Goal: Task Accomplishment & Management: Complete application form

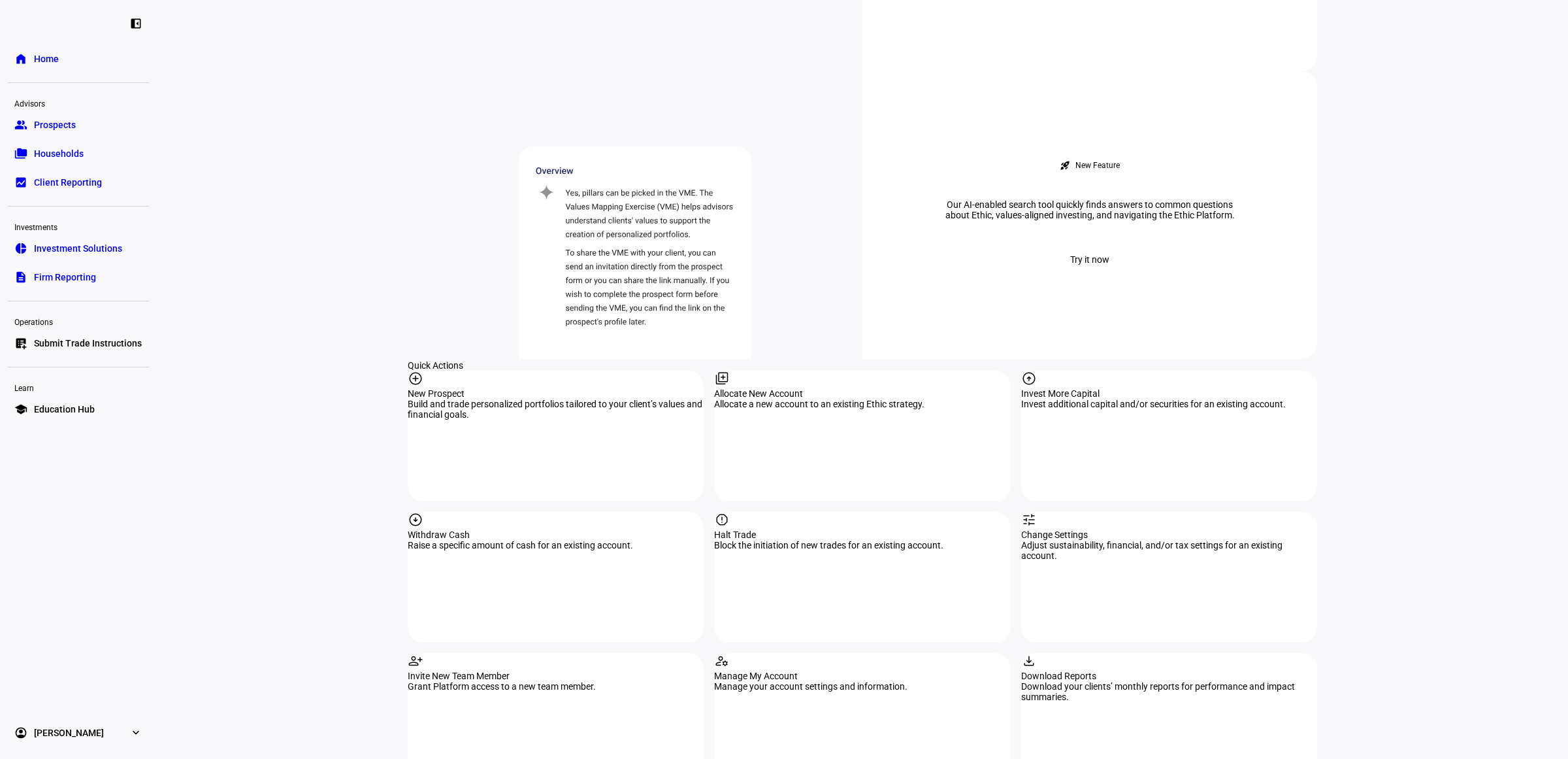
scroll to position [1040, 0]
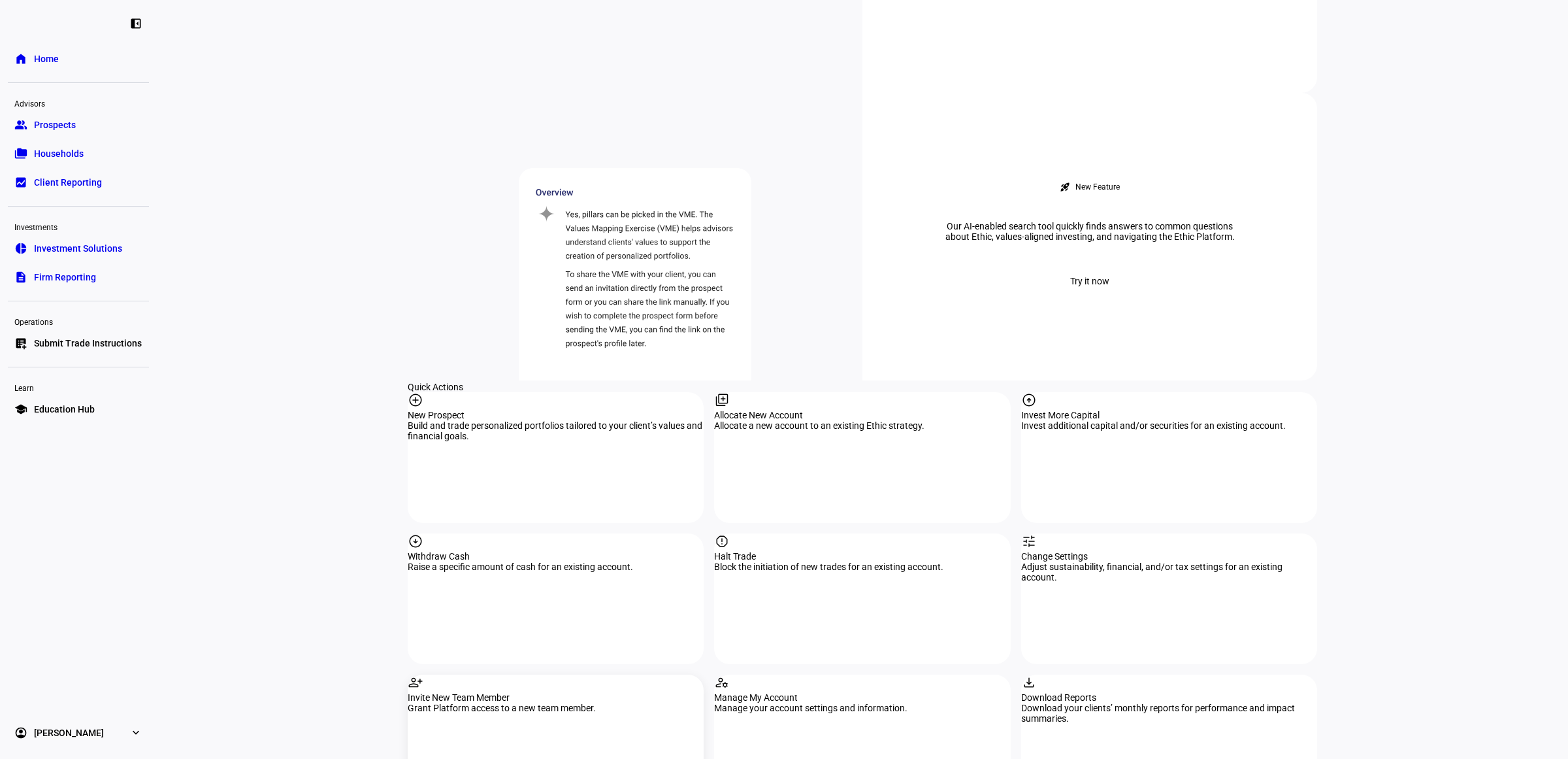
click at [546, 692] on div "Invite New Team Member" at bounding box center [556, 697] width 296 height 11
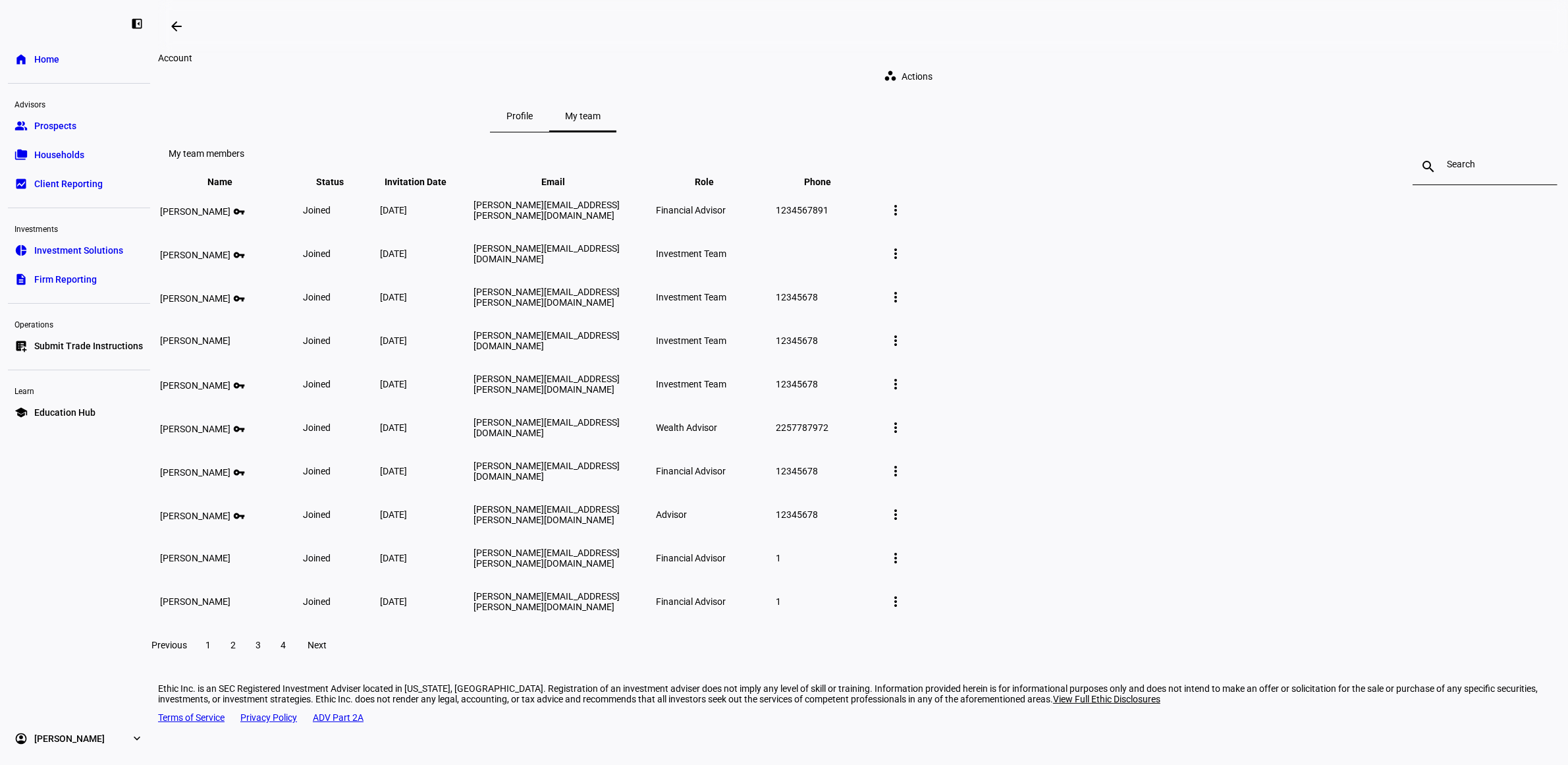
click at [1446, 181] on div at bounding box center [1484, 167] width 76 height 37
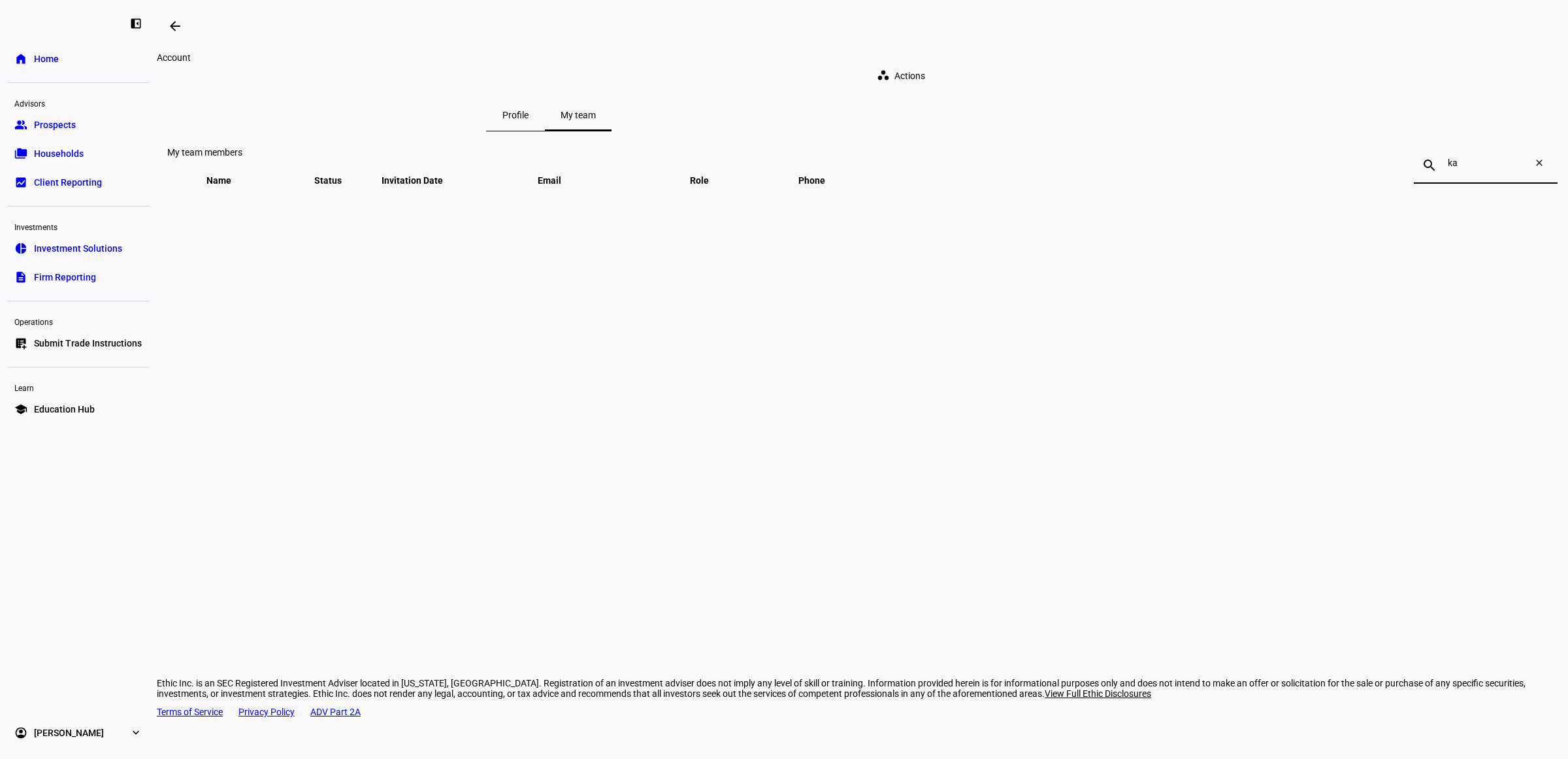
type input "k"
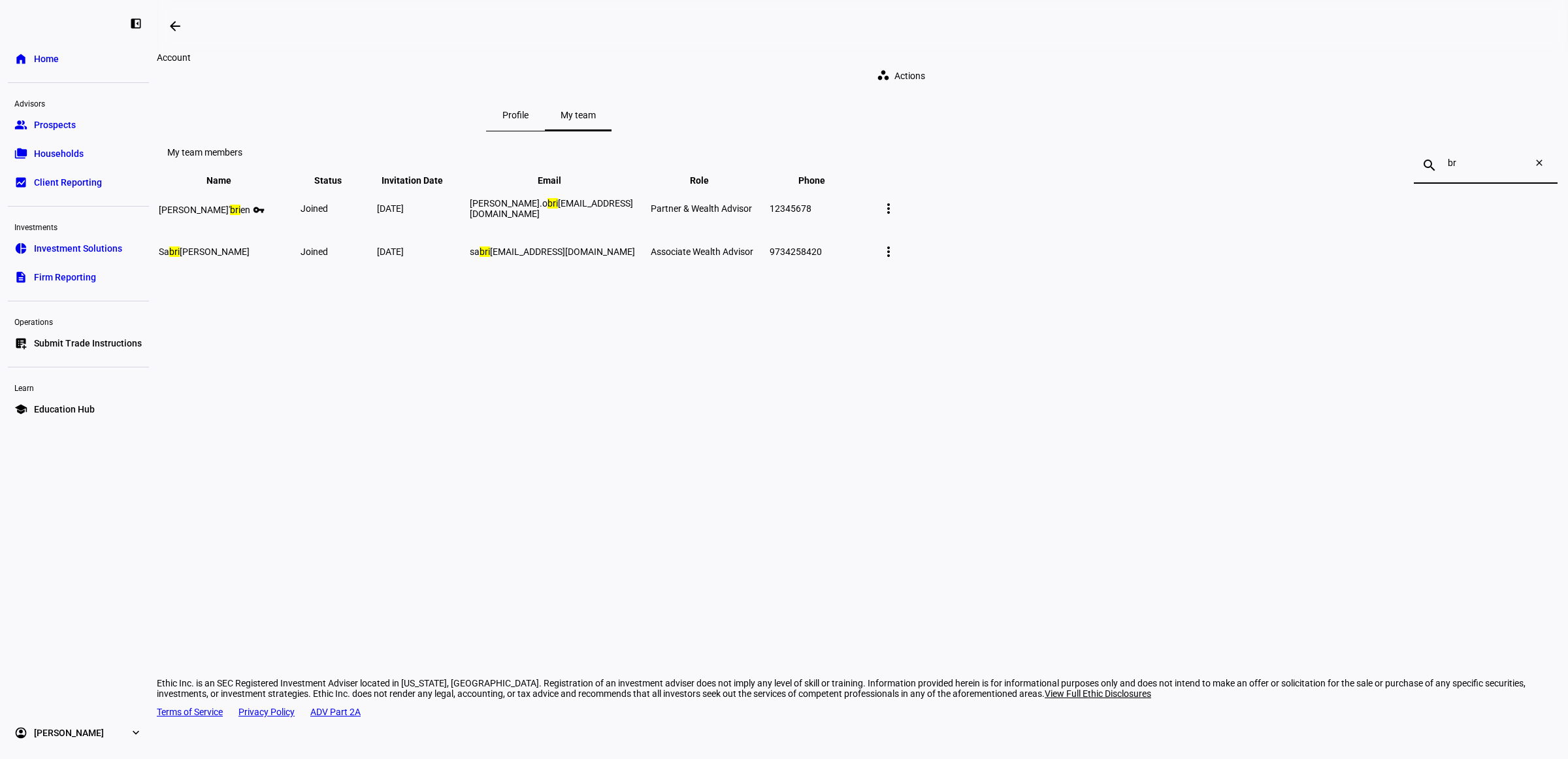
type input "b"
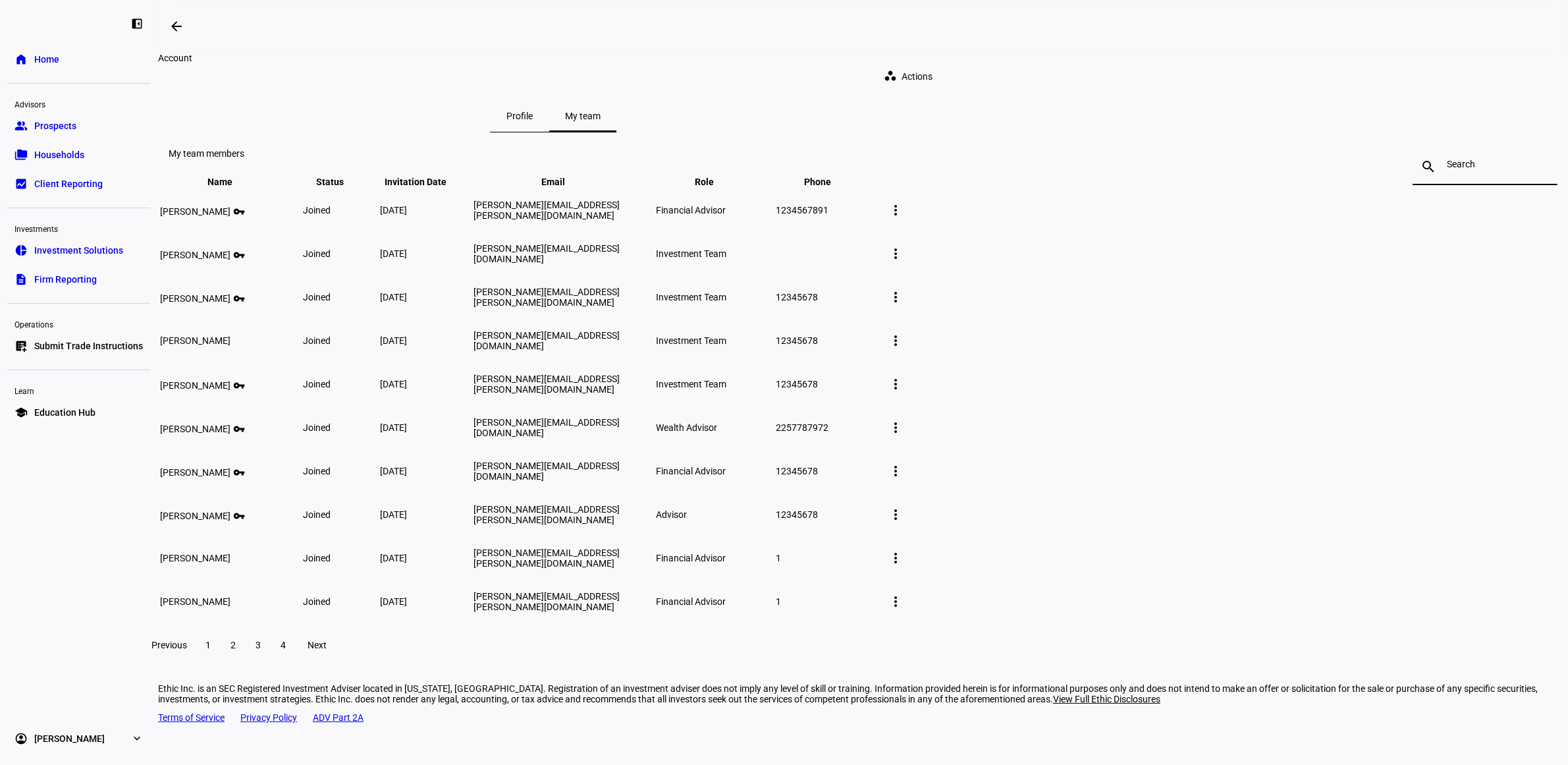
drag, startPoint x: 1361, startPoint y: 226, endPoint x: 1354, endPoint y: 219, distance: 9.9
click at [1361, 226] on plt-team-panel "My team members search close Name keyboard_arrow_down keyboard_arrow_up Status …" at bounding box center [862, 399] width 1410 height 533
click at [932, 66] on span "Actions" at bounding box center [916, 75] width 31 height 26
click at [1212, 102] on span "Add team member" at bounding box center [1200, 100] width 75 height 11
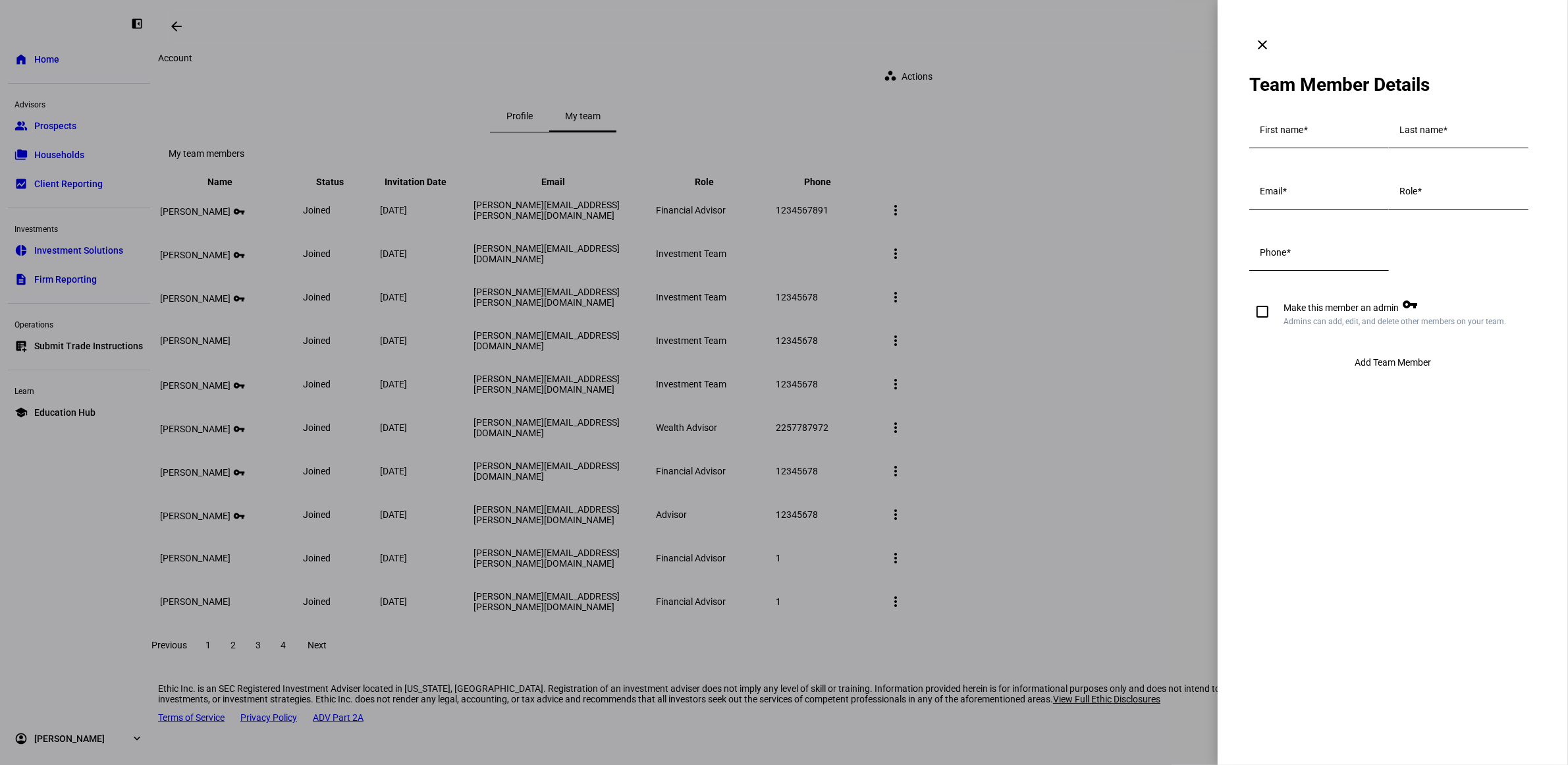
click at [1315, 128] on input "First name" at bounding box center [1318, 133] width 118 height 11
type input "[PERSON_NAME]"
type input "Kazanchy"
click at [1304, 210] on div "Email" at bounding box center [1318, 191] width 118 height 37
type input "[PERSON_NAME][EMAIL_ADDRESS][PERSON_NAME][DOMAIN_NAME]"
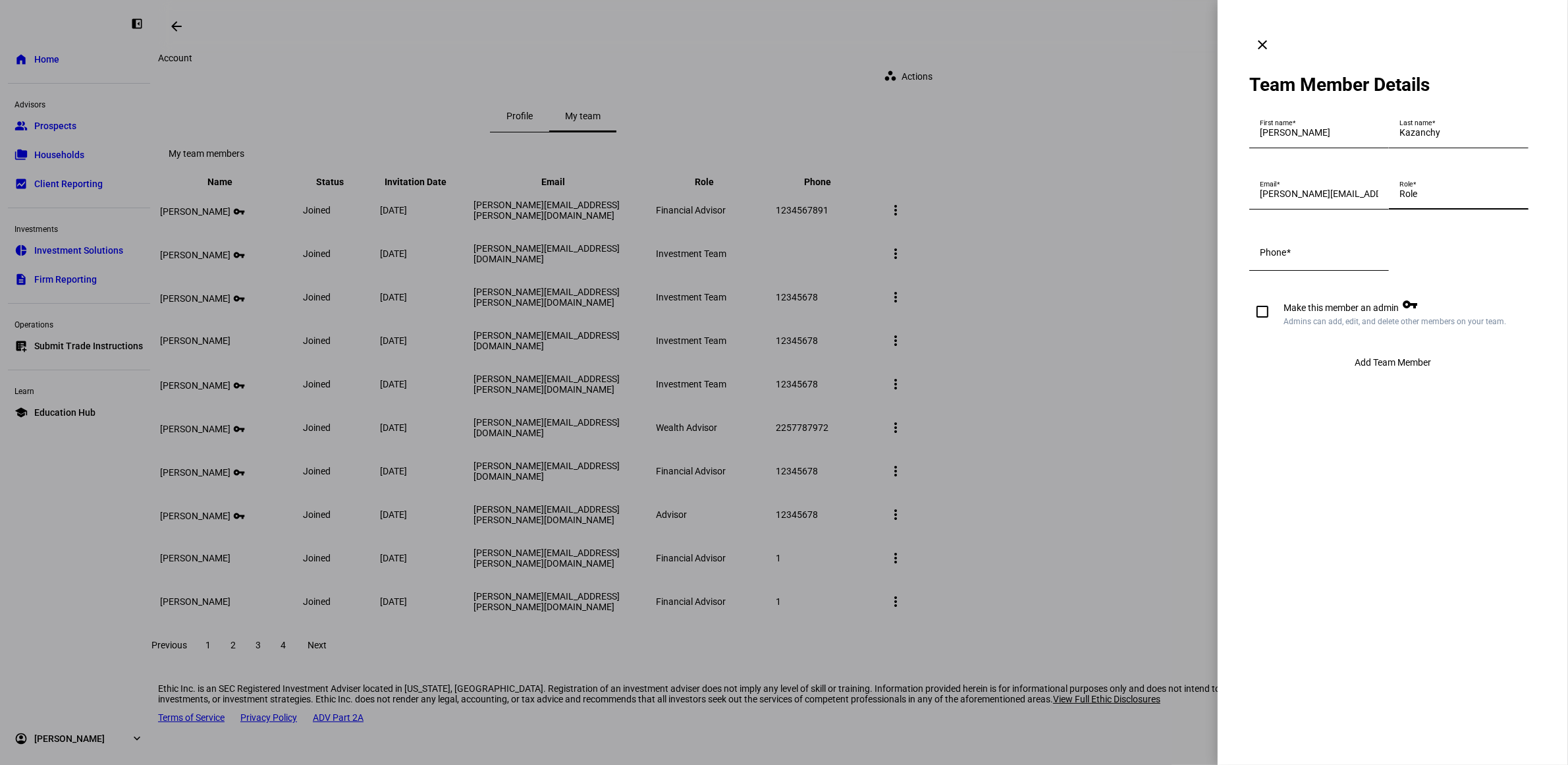
click at [1399, 199] on input "Role" at bounding box center [1458, 194] width 118 height 11
type input "a"
type input "Wealth Advisor"
click at [1295, 260] on input "Phone" at bounding box center [1318, 255] width 118 height 11
click at [1305, 260] on input "Phone" at bounding box center [1318, 255] width 118 height 11
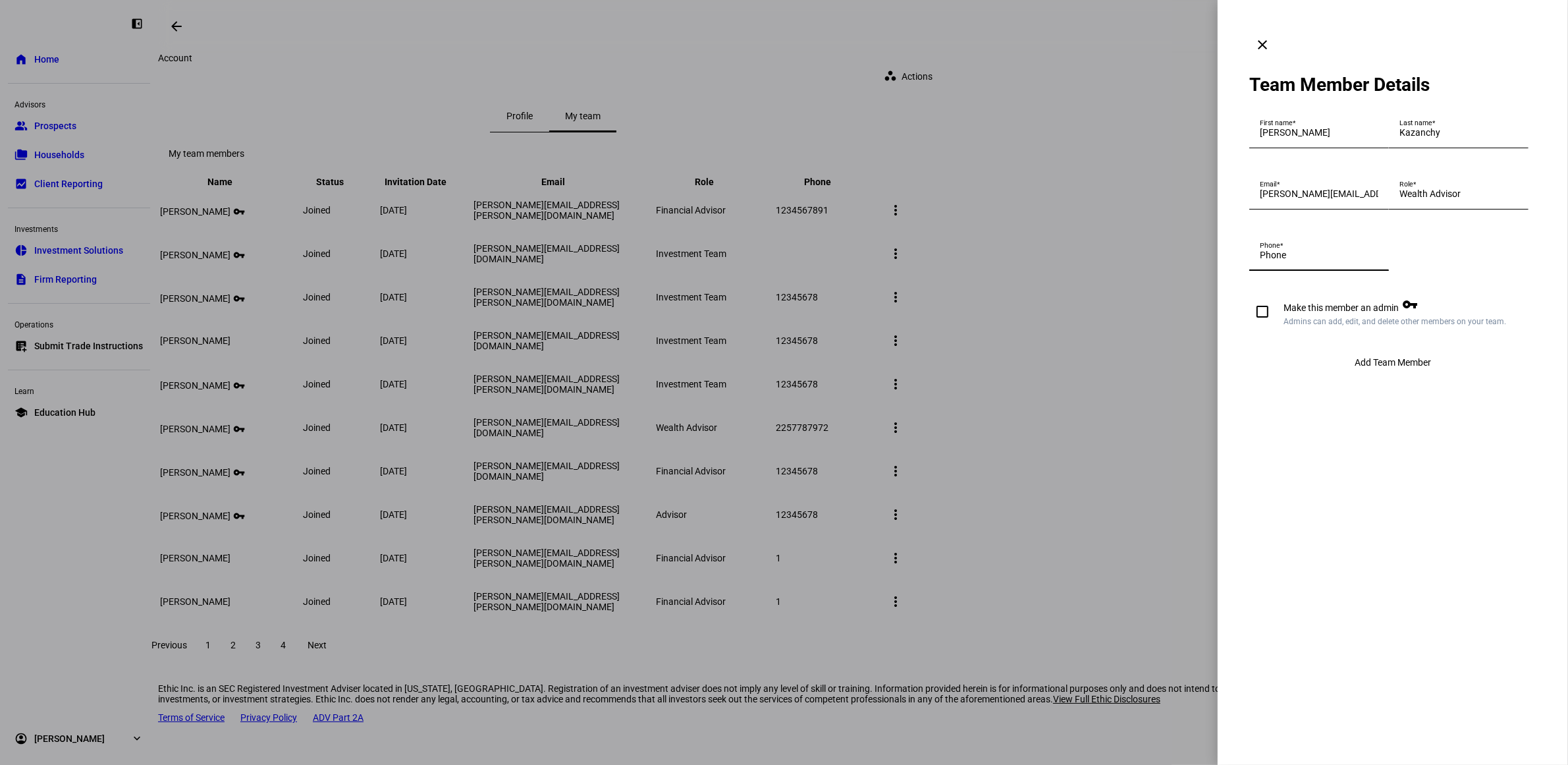
paste input "9083732422"
type input "9083732422"
click at [1333, 528] on eth-drawer-dialog-container "clear Team Member Details First name [PERSON_NAME] Last name [PERSON_NAME] Emai…" at bounding box center [1393, 382] width 350 height 765
click at [1417, 367] on span "Add Team Member" at bounding box center [1392, 362] width 76 height 11
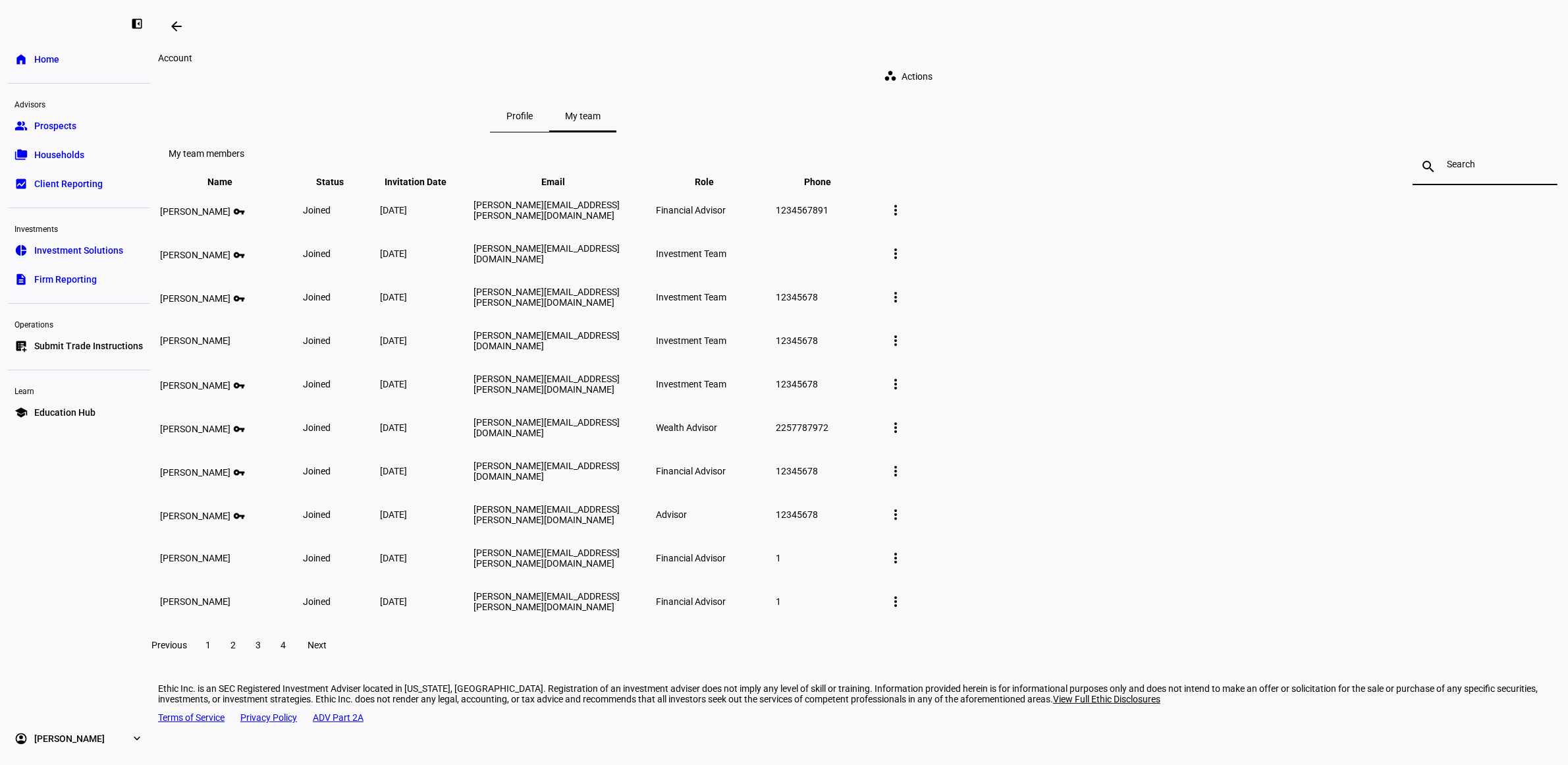
click at [1446, 169] on input at bounding box center [1484, 164] width 76 height 11
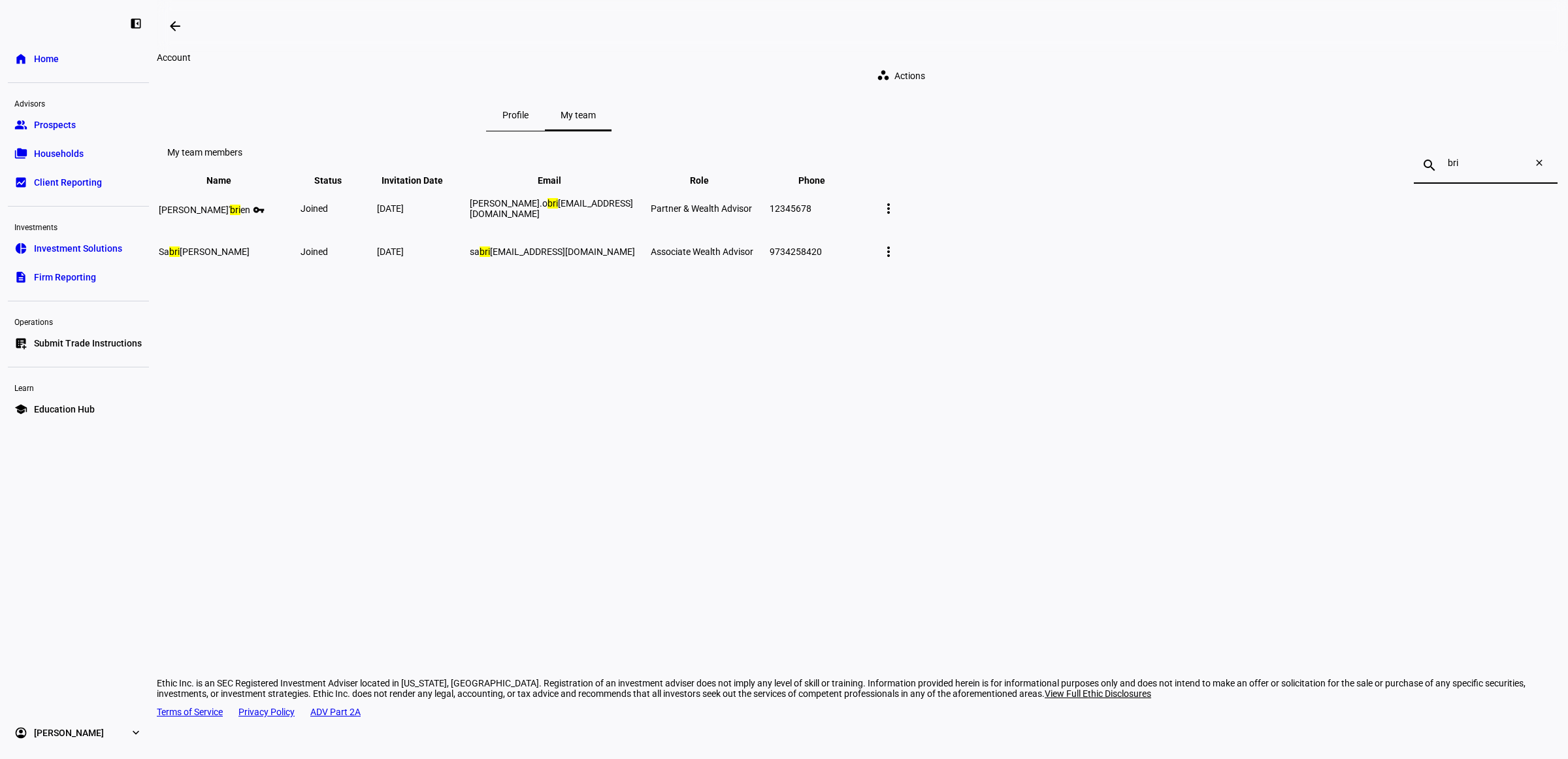
type input "bri"
click at [941, 72] on span at bounding box center [903, 75] width 75 height 26
click at [1181, 95] on span "Add team member" at bounding box center [1196, 99] width 75 height 11
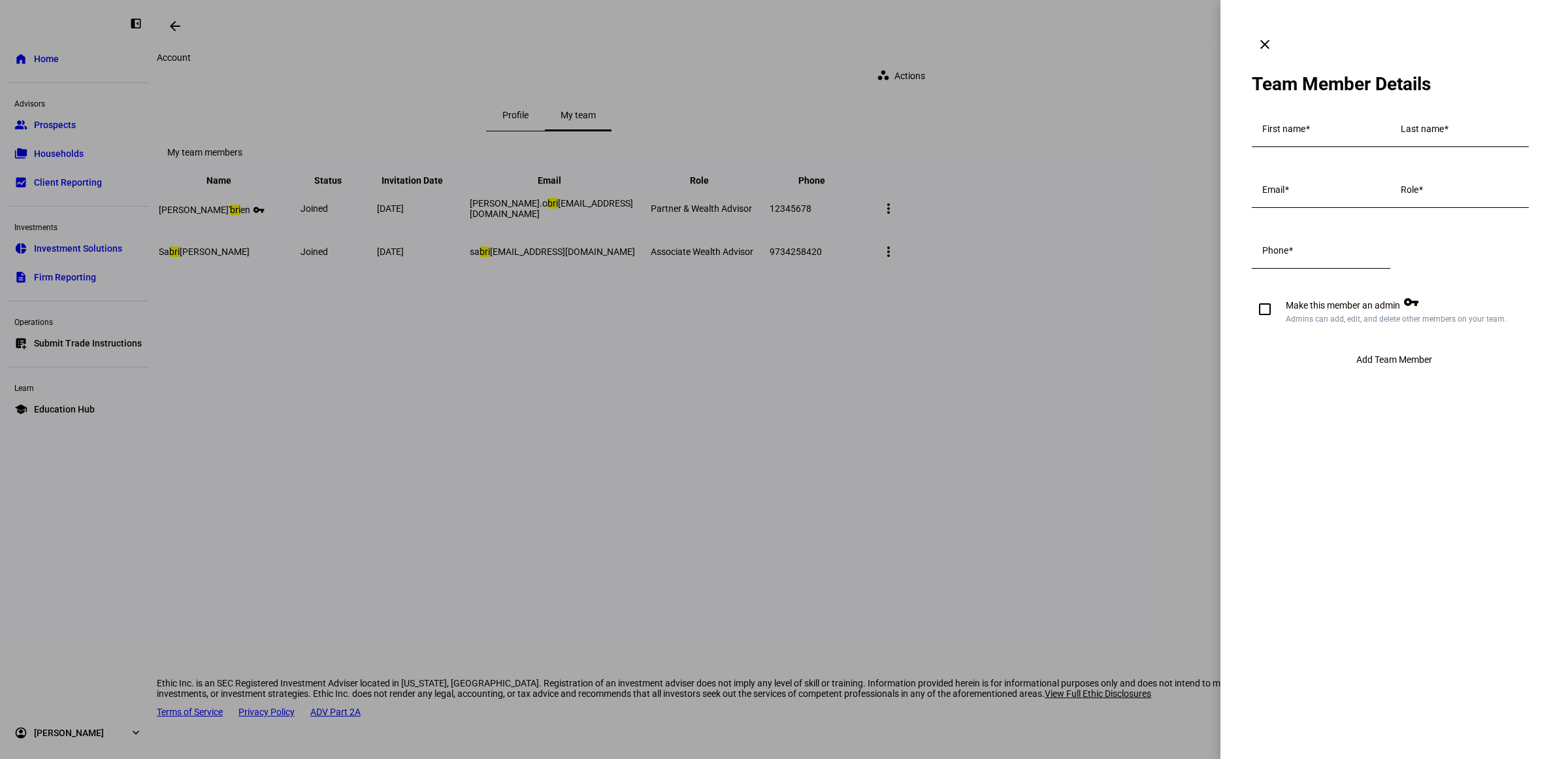
click at [1301, 126] on input "First name" at bounding box center [1320, 131] width 117 height 11
type input "[PERSON_NAME]"
type input "Kazanchy"
type input "[PERSON_NAME][EMAIL_ADDRESS][PERSON_NAME][DOMAIN_NAME]"
type input "Wealth Advisor"
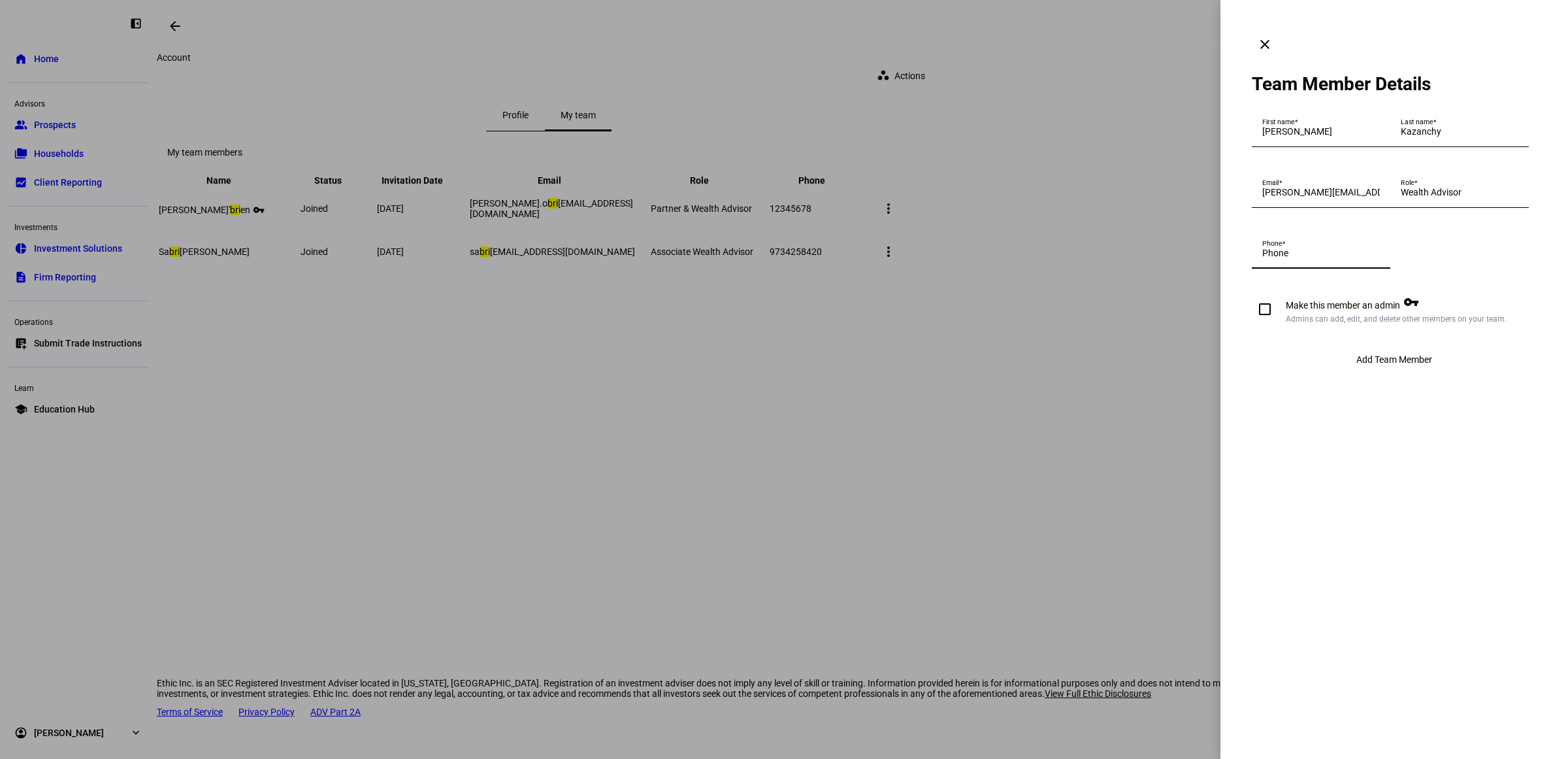
paste input "9083732422"
type input "9083732422"
click at [1399, 365] on span "Add Team Member" at bounding box center [1393, 360] width 76 height 11
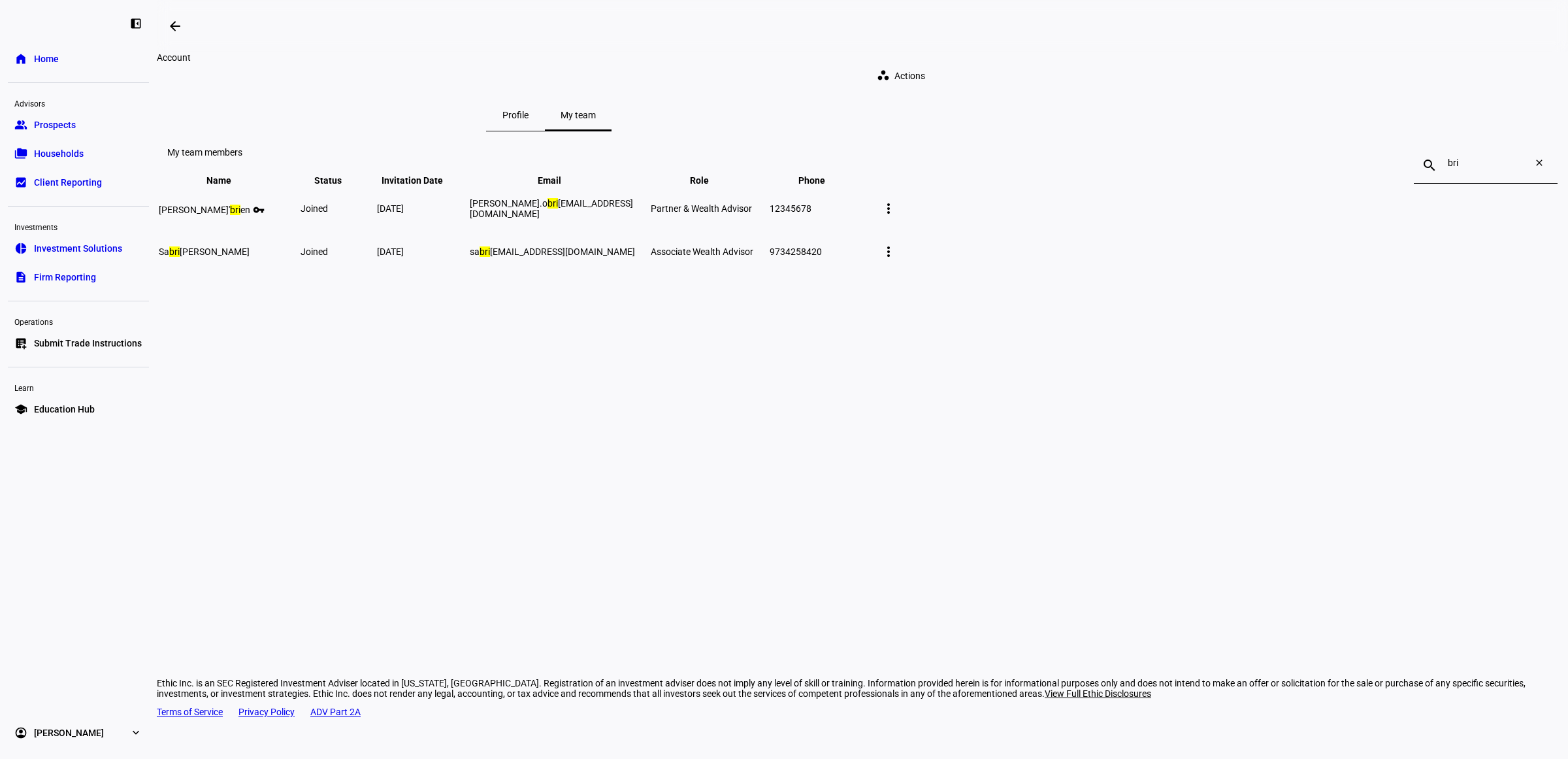
click at [941, 62] on span at bounding box center [903, 75] width 75 height 26
click at [1186, 110] on div "person_add = Add team member" at bounding box center [1181, 99] width 119 height 42
click at [925, 77] on span "Actions" at bounding box center [909, 75] width 31 height 26
click at [1189, 94] on span "Add team member" at bounding box center [1196, 99] width 75 height 11
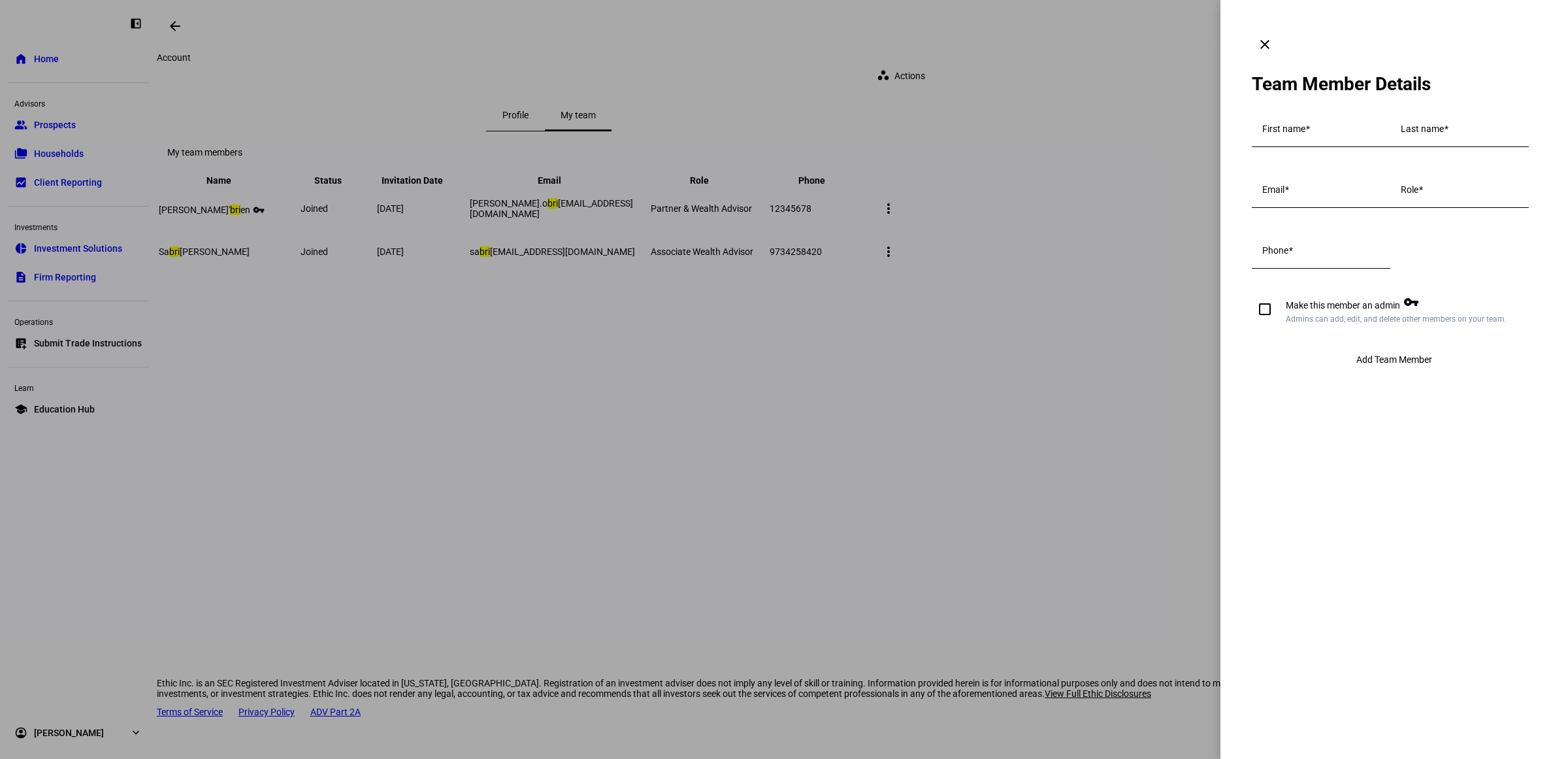
click at [1302, 123] on mat-label "First name" at bounding box center [1284, 128] width 43 height 11
click at [1302, 126] on input "First name" at bounding box center [1320, 131] width 117 height 11
type input "[PERSON_NAME]"
type input "Kazanchy"
type input "[PERSON_NAME][EMAIL_ADDRESS][PERSON_NAME][DOMAIN_NAME]"
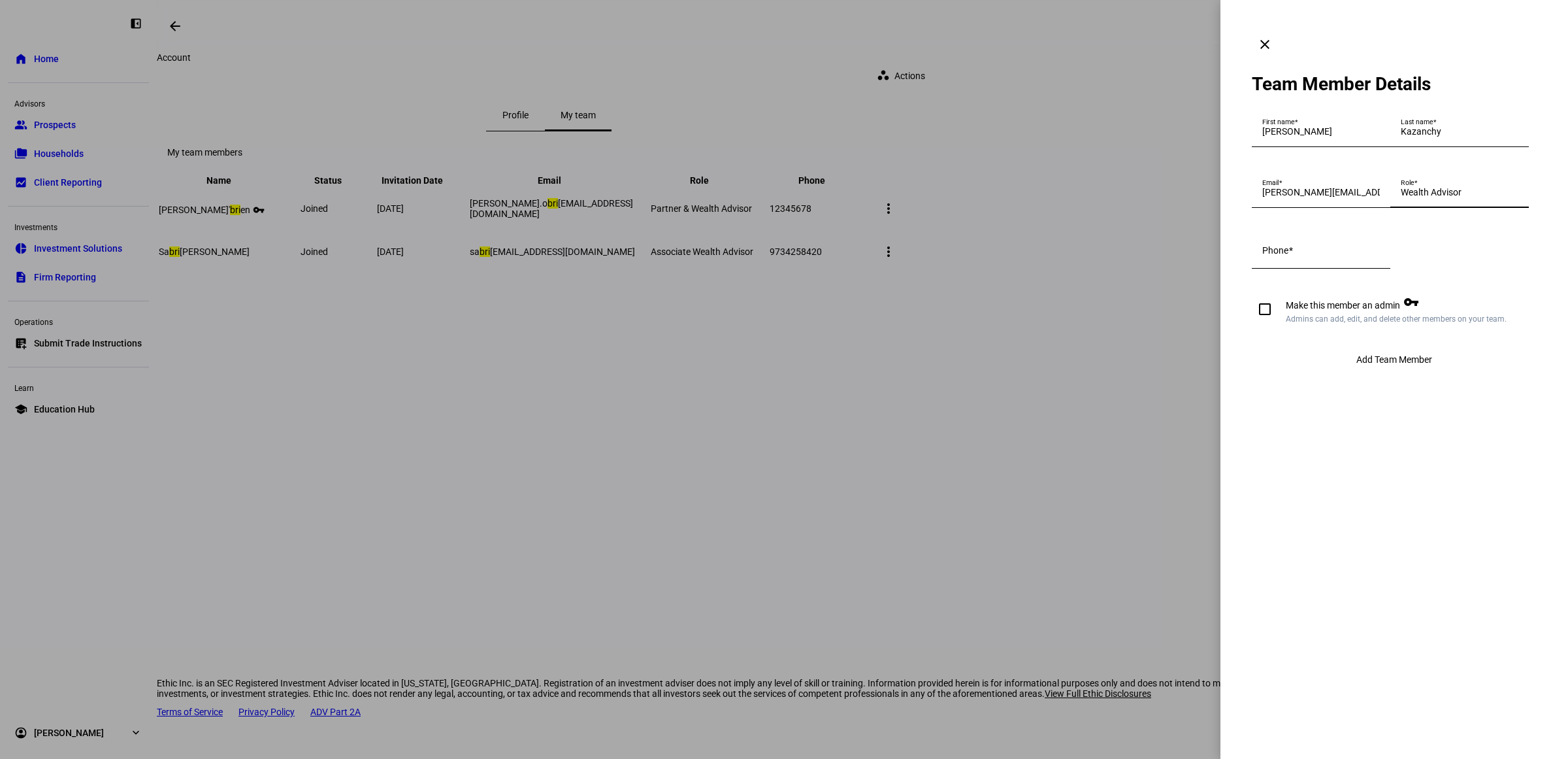
type input "Wealth Advisor"
paste input "9083732422"
type input "9083732422"
click at [1395, 365] on span "Add Team Member" at bounding box center [1393, 360] width 76 height 11
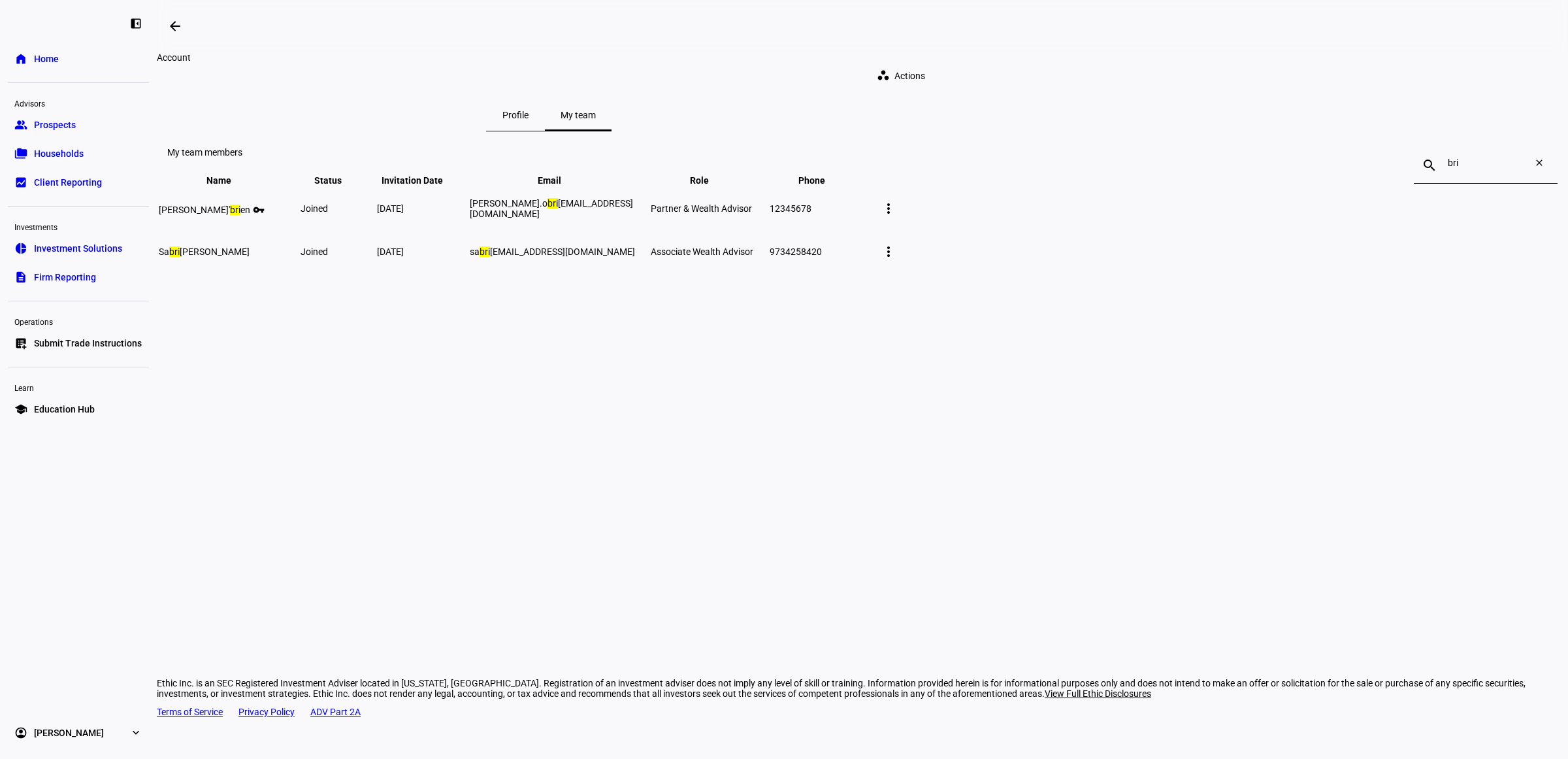
click at [848, 497] on div "arrow_backwards Account workspaces Actions Profile My team My team members sear…" at bounding box center [862, 380] width 1411 height 759
click at [28, 64] on link "home Home" at bounding box center [78, 58] width 141 height 26
